Goal: Information Seeking & Learning: Learn about a topic

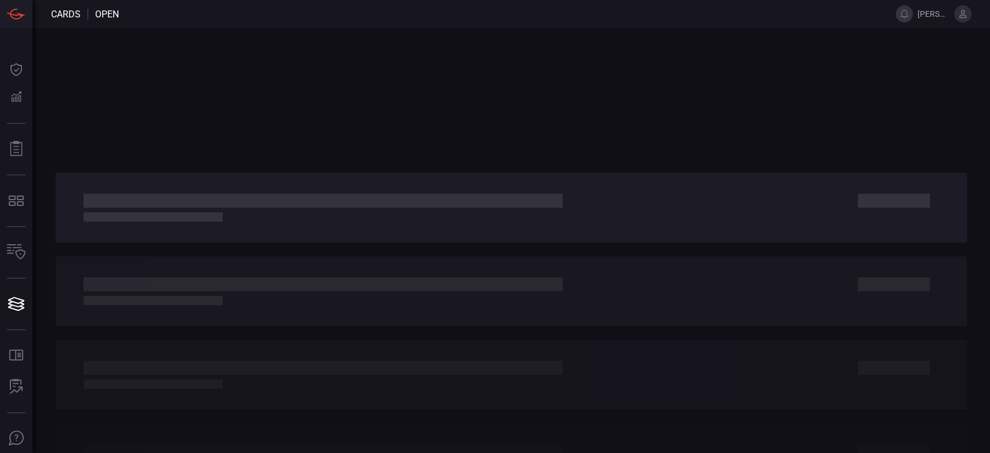
click at [389, 152] on div at bounding box center [510, 240] width 957 height 425
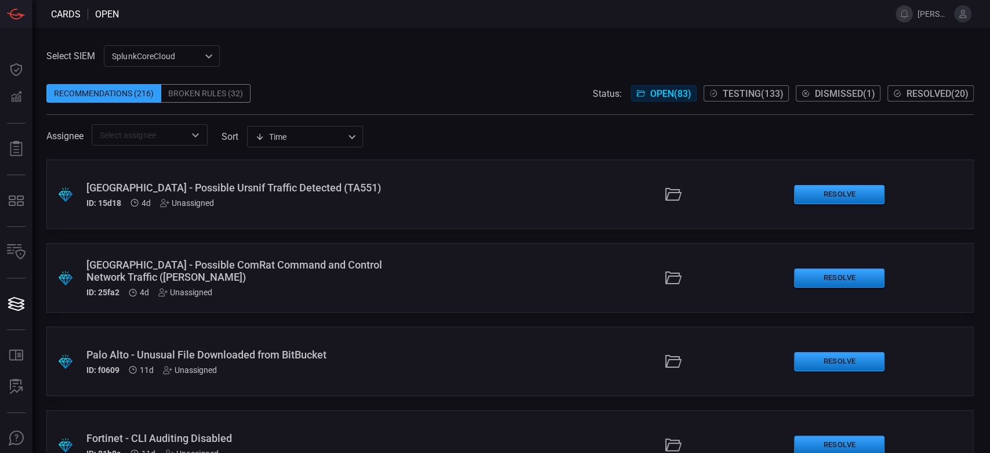
click at [741, 88] on span "Testing ( 133 )" at bounding box center [753, 93] width 61 height 11
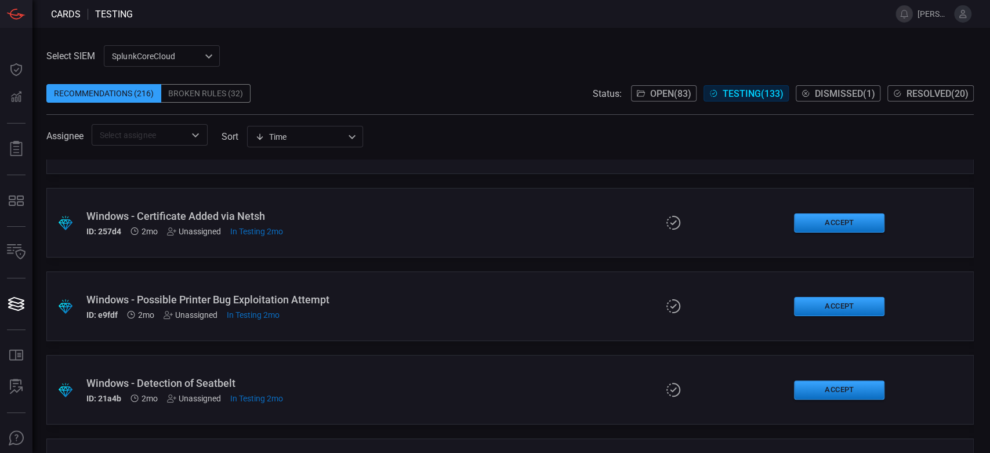
scroll to position [1289, 0]
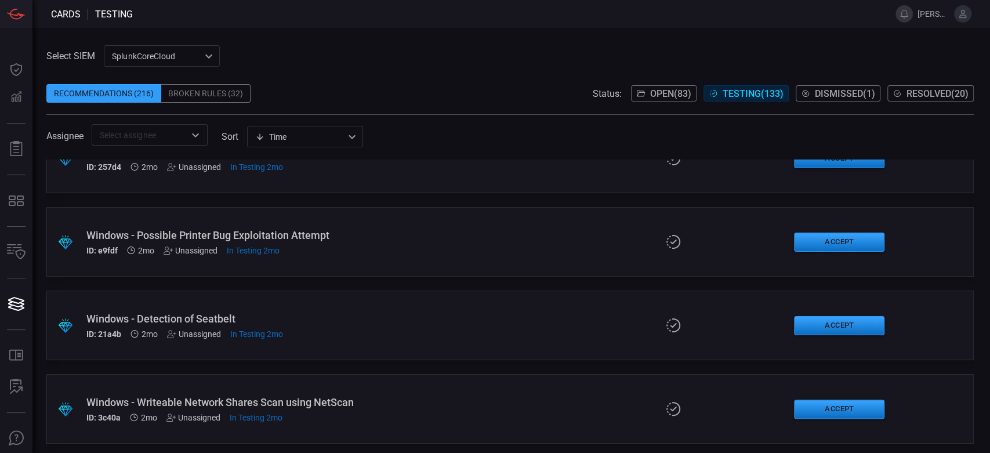
click at [314, 404] on div "Windows - Writeable Network Shares Scan using NetScan" at bounding box center [235, 402] width 299 height 12
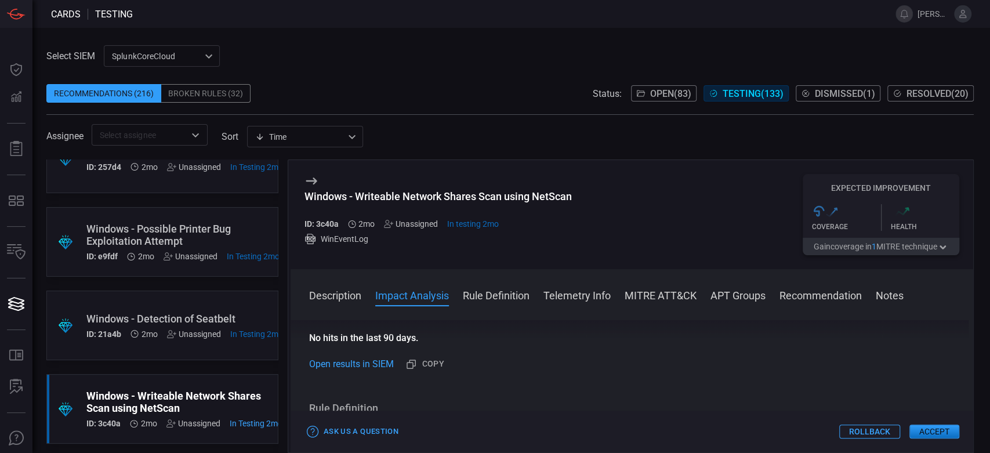
click at [660, 300] on button "MITRE ATT&CK" at bounding box center [661, 295] width 72 height 14
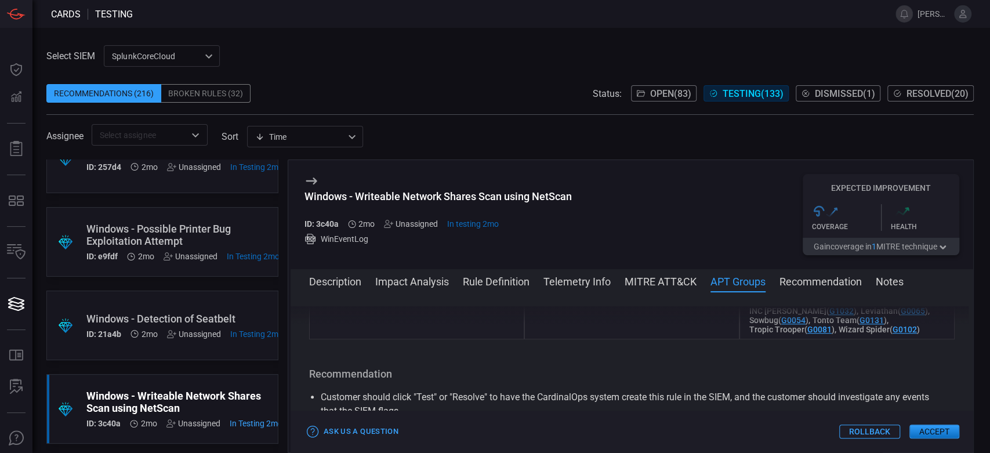
scroll to position [710, 0]
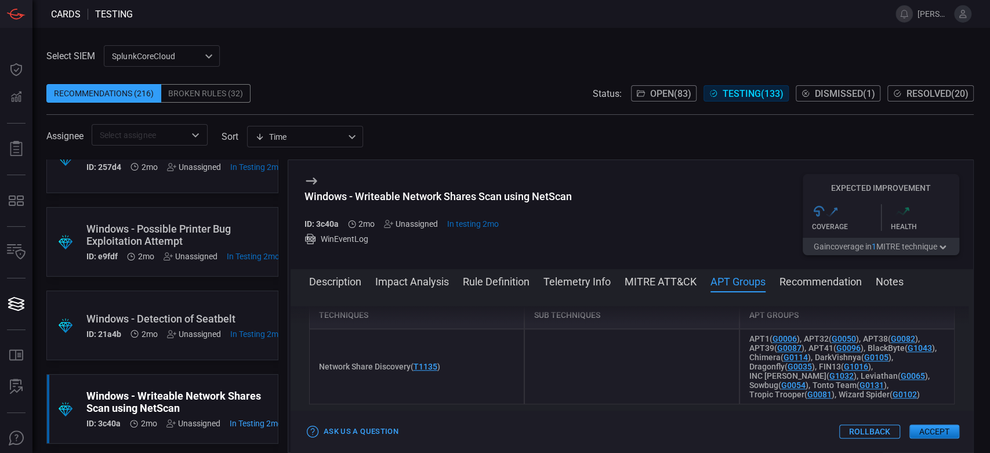
click at [324, 273] on div "Description Impact Analysis Rule Definition Telemetry Info MITRE ATT&CK APT Gro…" at bounding box center [632, 360] width 683 height 183
click at [329, 286] on button "Description" at bounding box center [335, 281] width 52 height 14
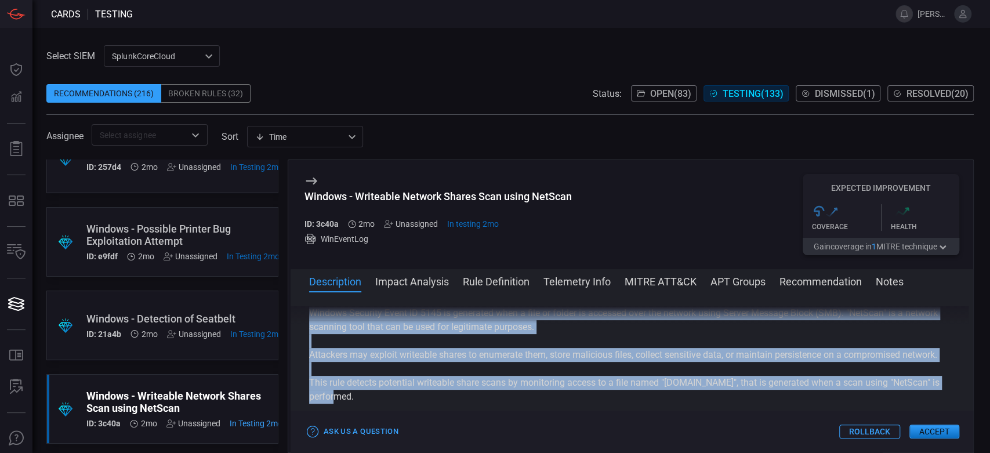
scroll to position [0, 0]
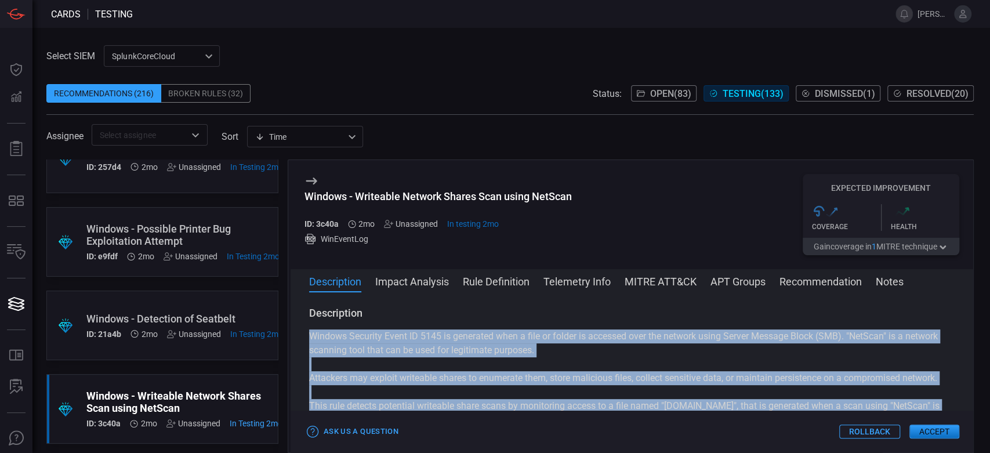
drag, startPoint x: 358, startPoint y: 367, endPoint x: 309, endPoint y: 335, distance: 59.0
click at [309, 335] on div "Windows Security Event ID 5145 is generated when a file or folder is accessed o…" at bounding box center [631, 391] width 645 height 125
copy div "Windows Security Event ID 5145 is generated when a file or folder is accessed o…"
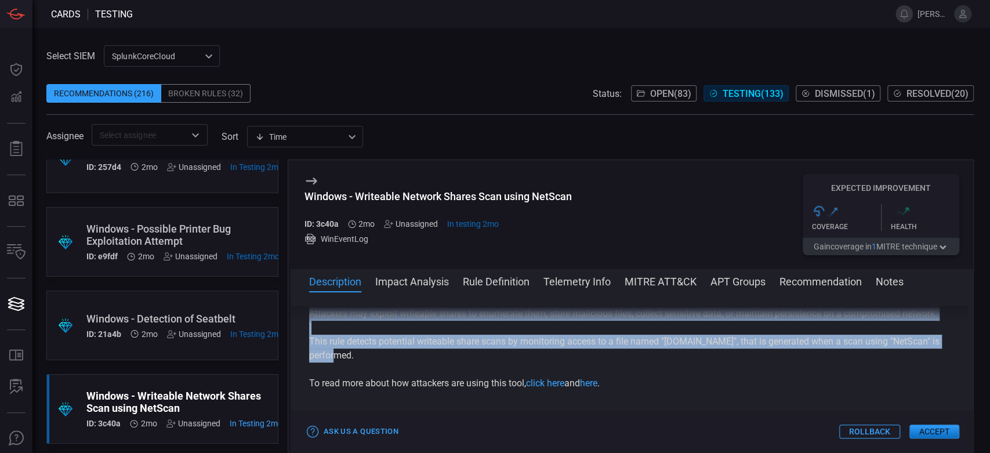
scroll to position [129, 0]
